Goal: Navigation & Orientation: Find specific page/section

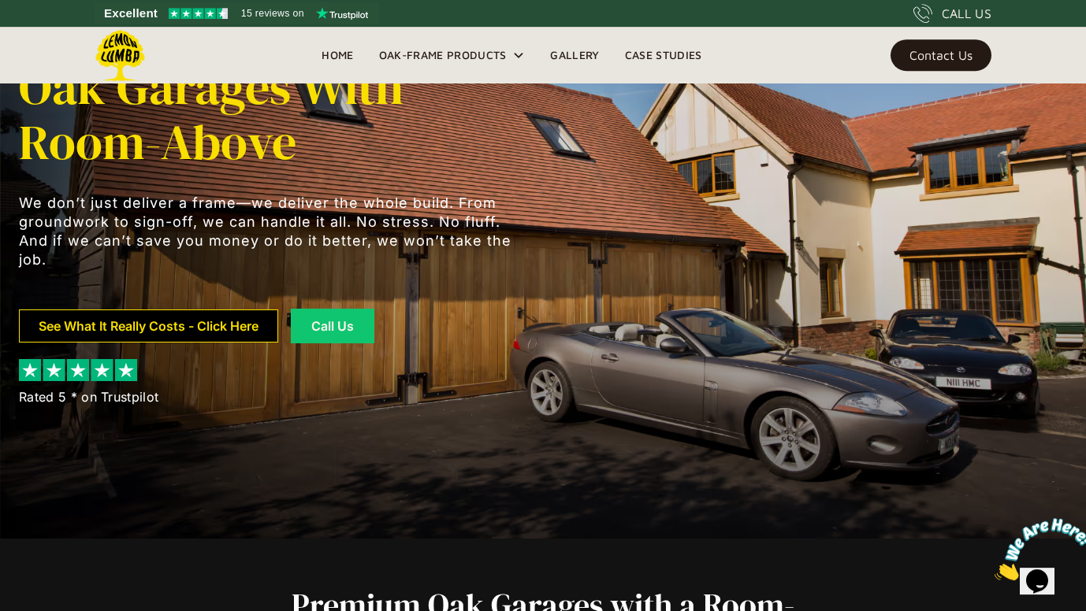
click at [194, 310] on link "See What It Really Costs - Click Here" at bounding box center [148, 326] width 259 height 33
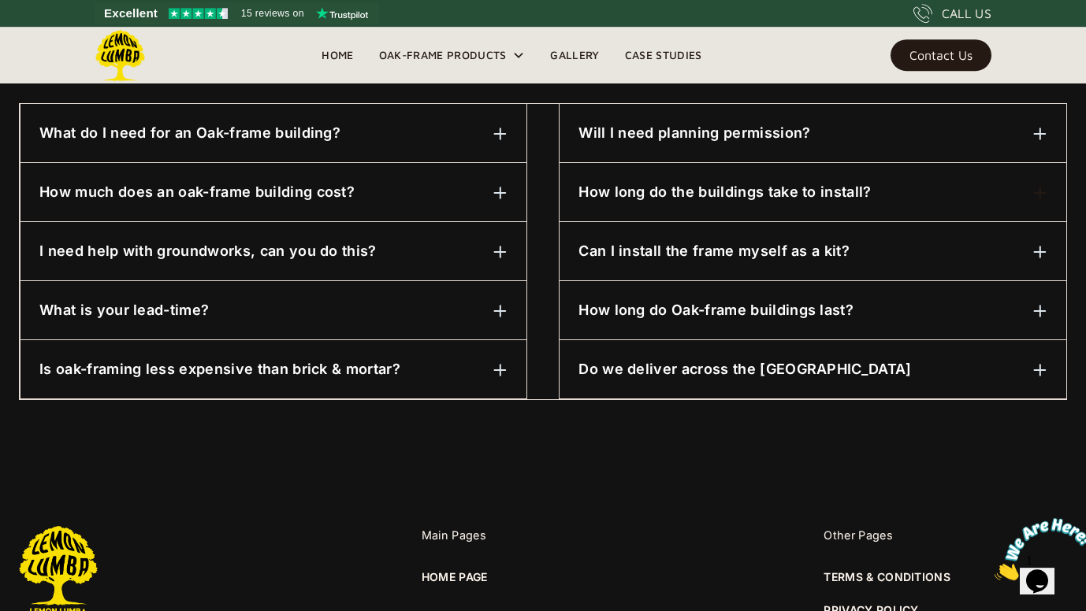
scroll to position [846, 0]
click at [500, 187] on img at bounding box center [500, 193] width 14 height 14
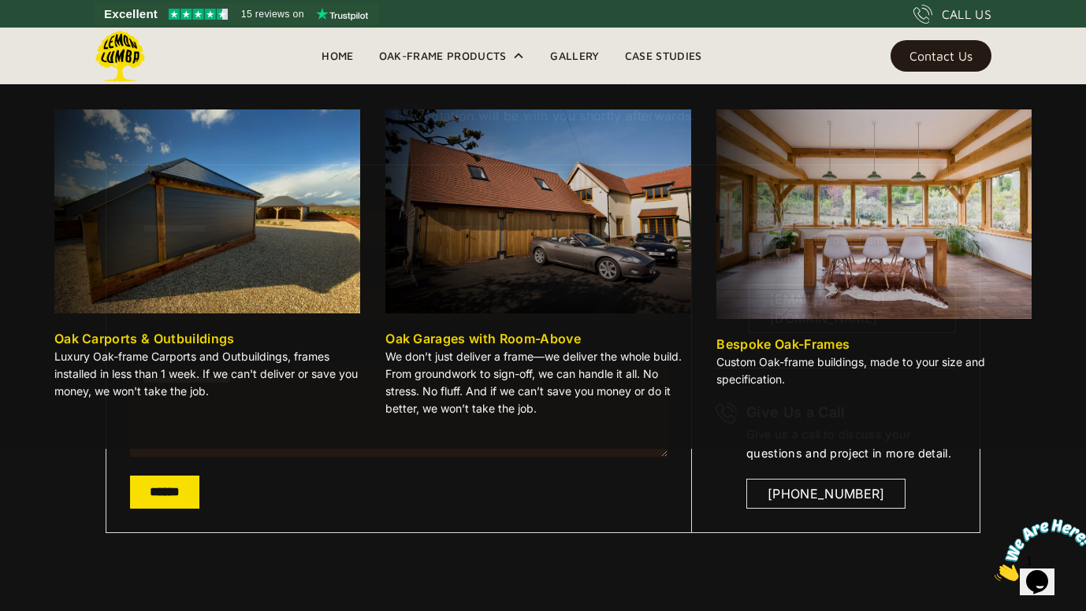
scroll to position [223, 0]
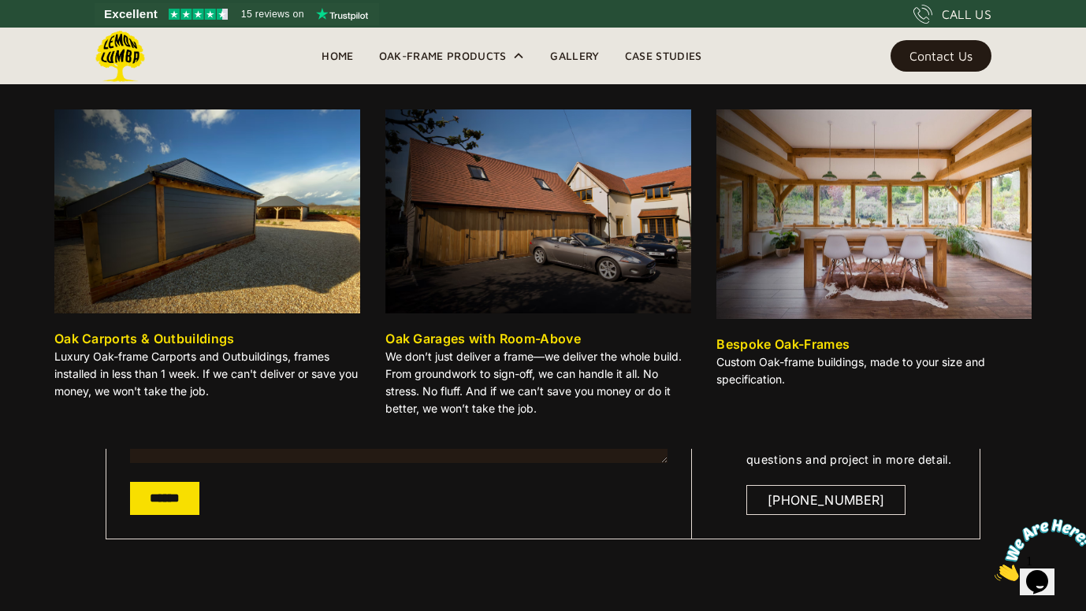
click at [218, 258] on img at bounding box center [207, 212] width 306 height 204
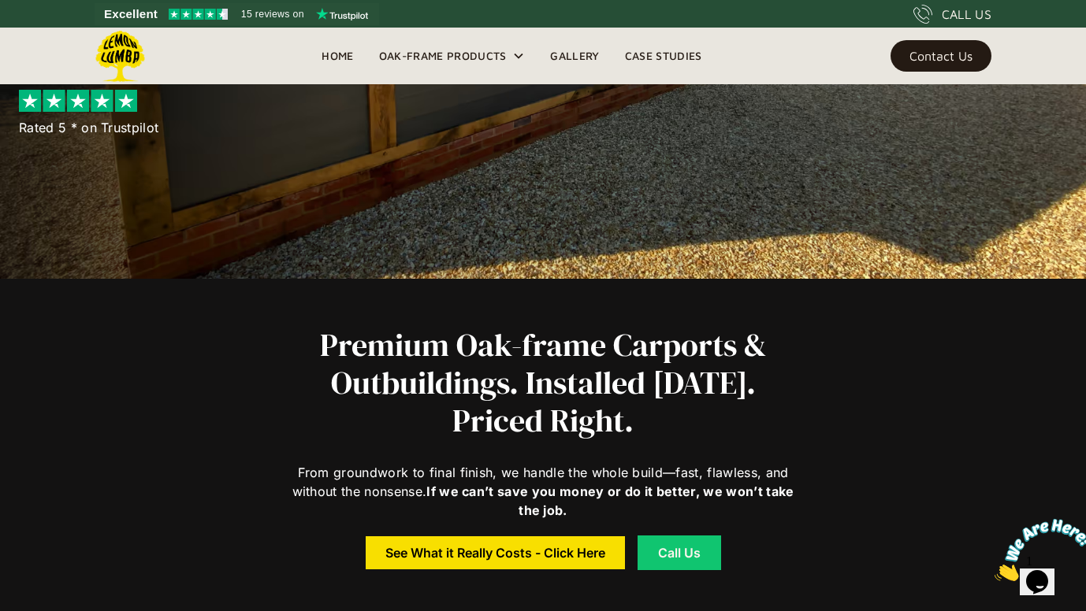
scroll to position [331, 0]
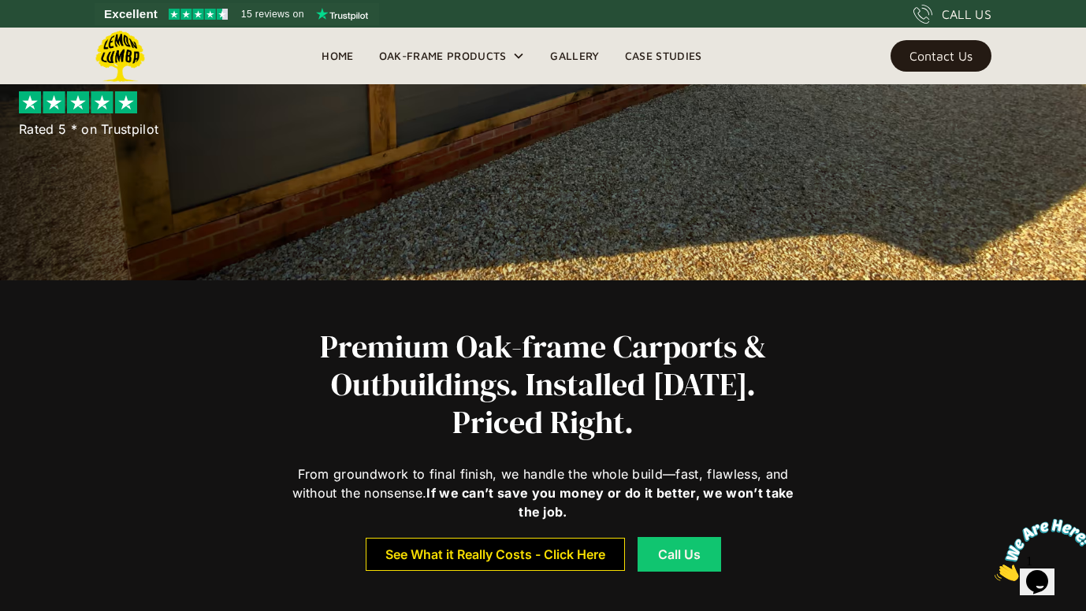
click at [414, 549] on div "See What it Really Costs - Click Here" at bounding box center [495, 554] width 220 height 11
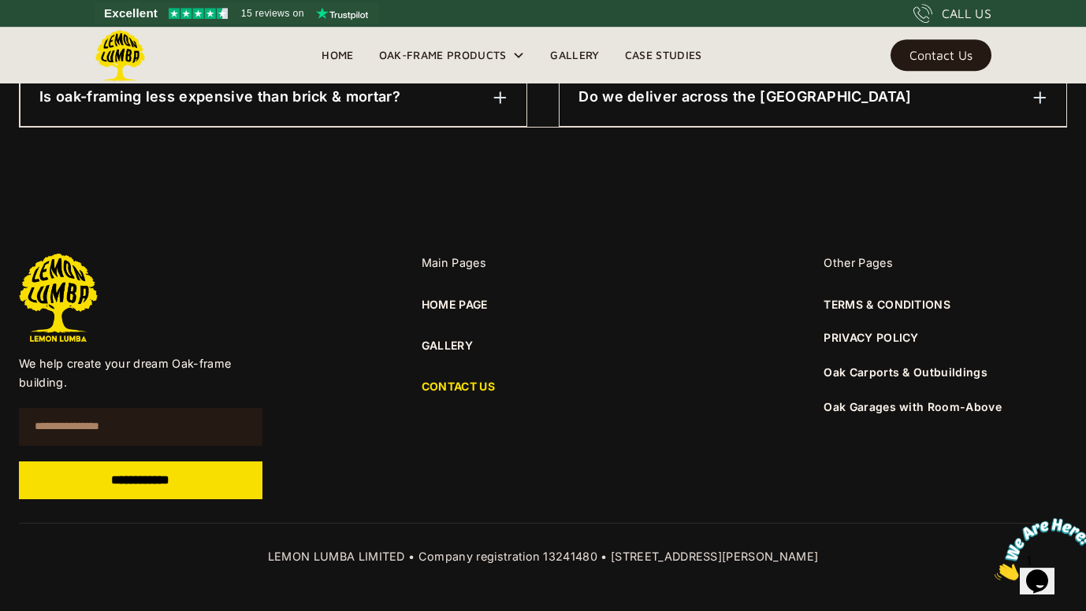
scroll to position [1119, 0]
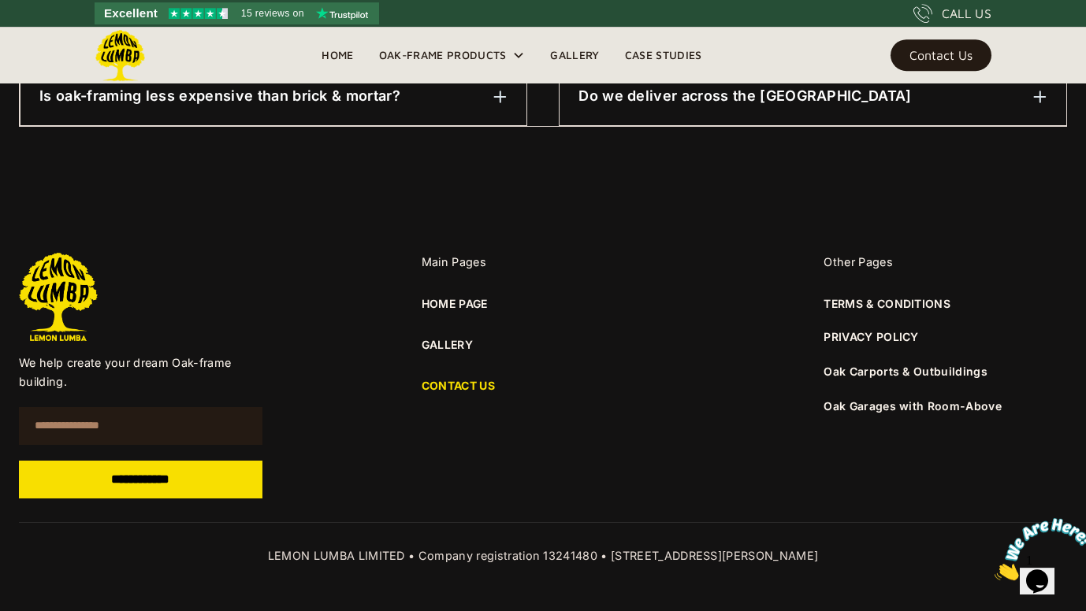
click at [202, 15] on img "See Lemon Lumba reviews on Trustpilot" at bounding box center [198, 14] width 59 height 11
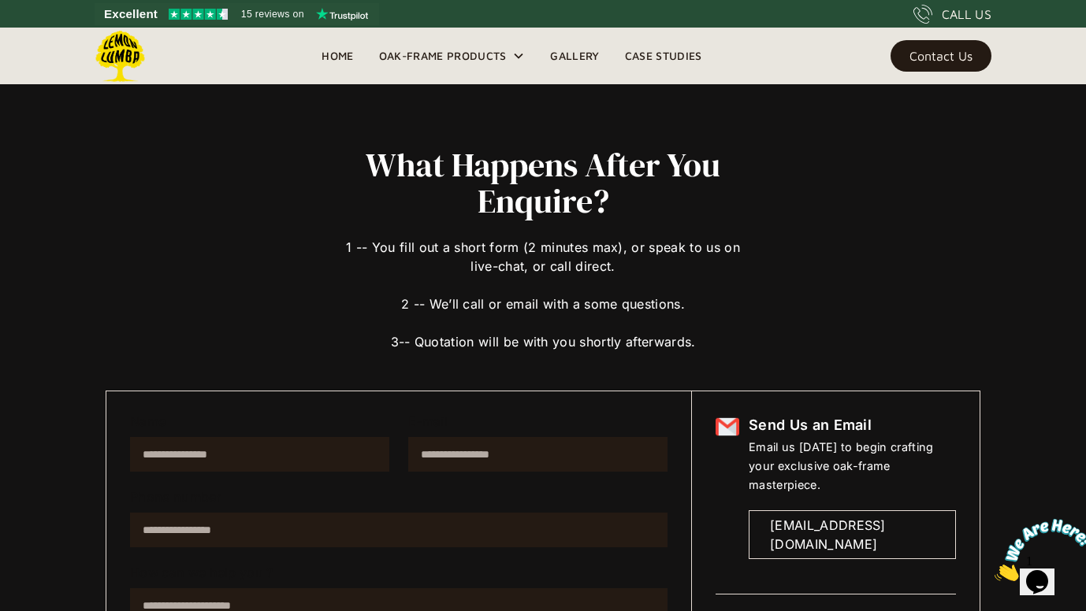
scroll to position [0, 0]
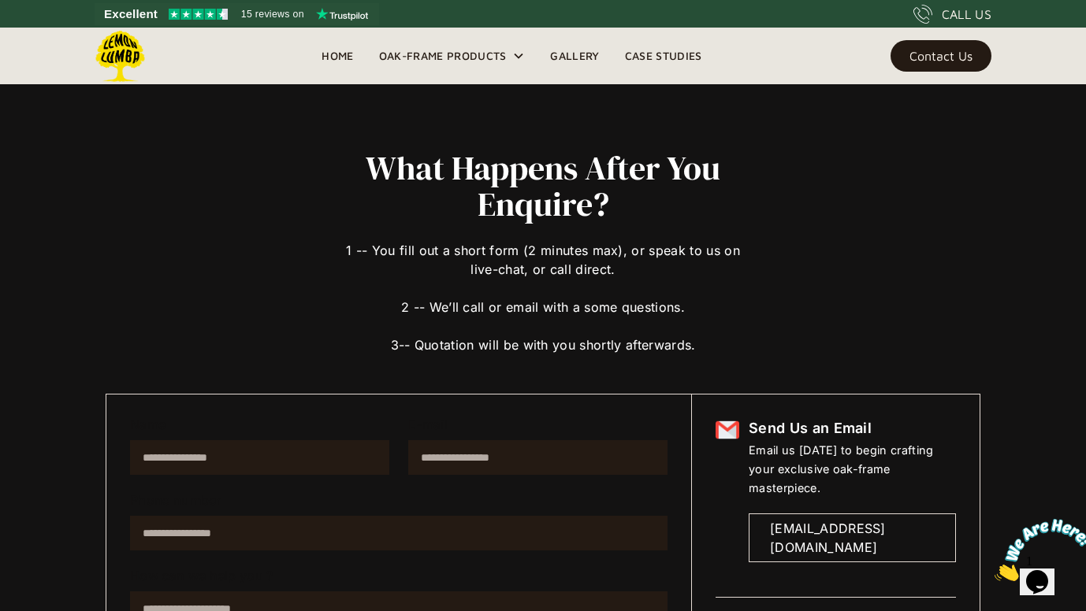
click at [575, 57] on link "Gallery" at bounding box center [574, 56] width 74 height 24
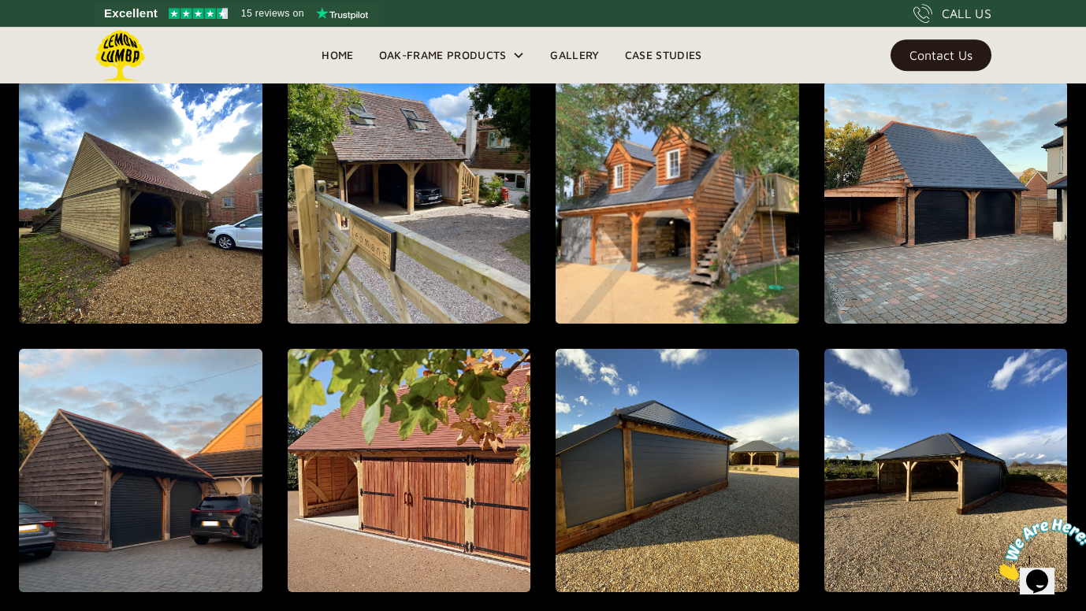
scroll to position [1453, 0]
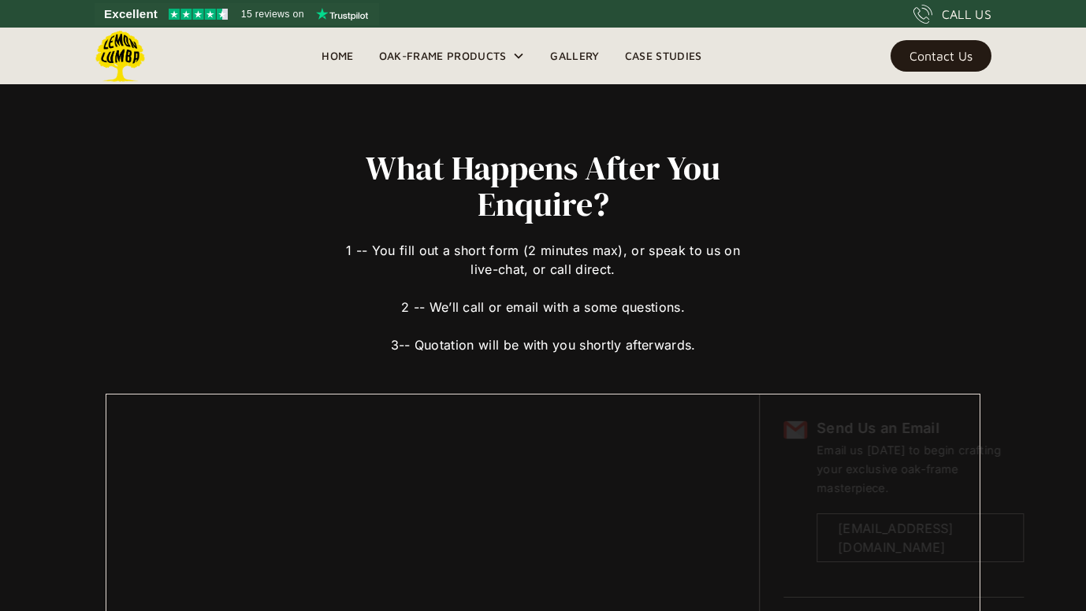
scroll to position [222, 0]
